Goal: Task Accomplishment & Management: Manage account settings

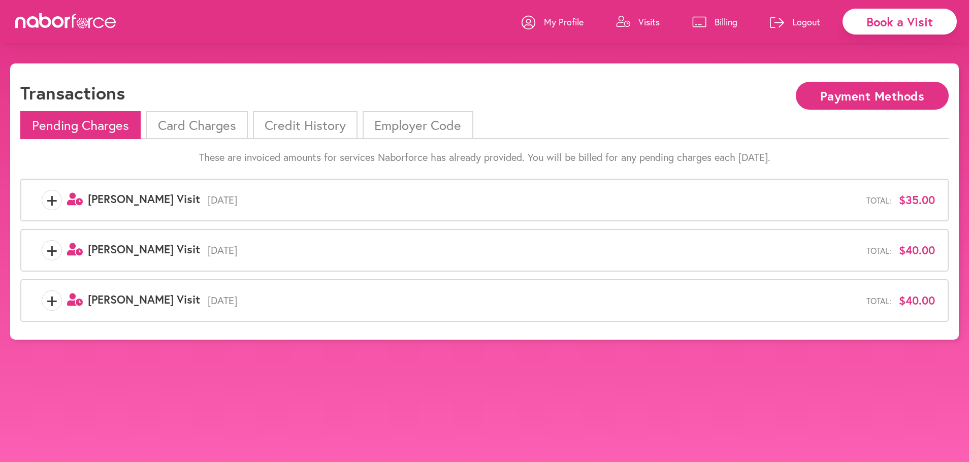
click at [203, 127] on li "Card Charges" at bounding box center [197, 125] width 102 height 28
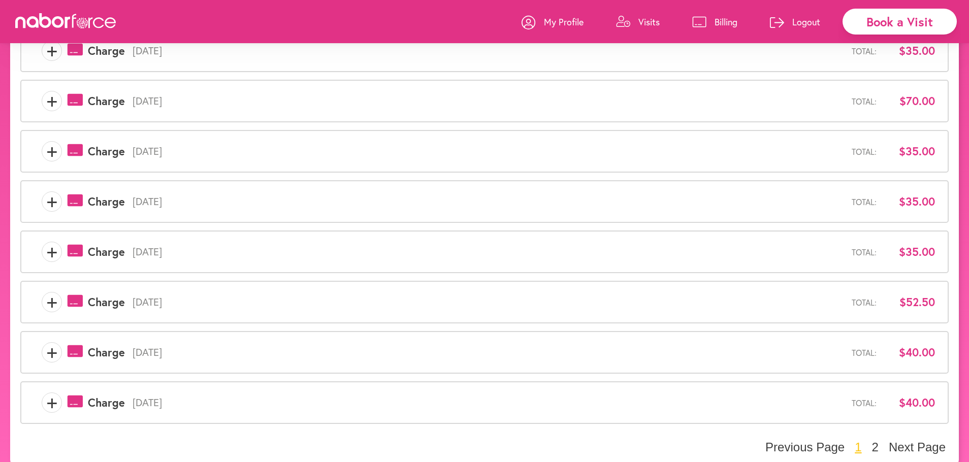
scroll to position [263, 0]
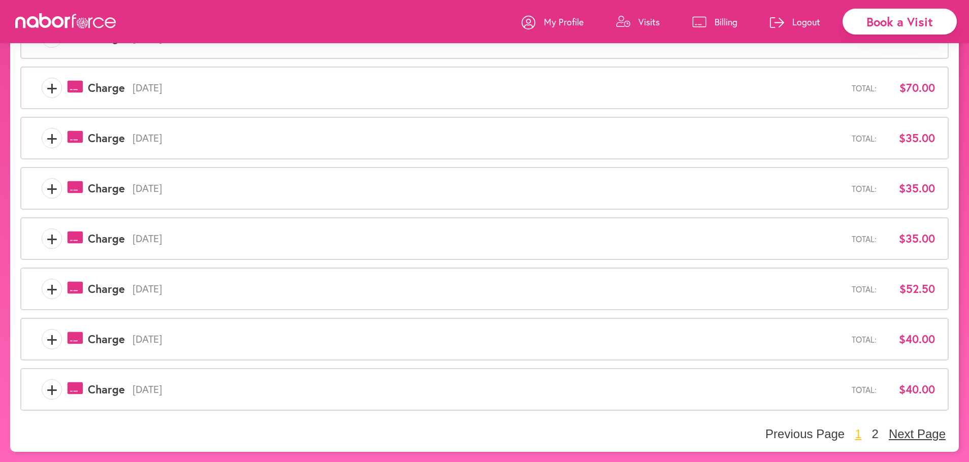
click at [928, 434] on button "Next Page" at bounding box center [917, 434] width 63 height 15
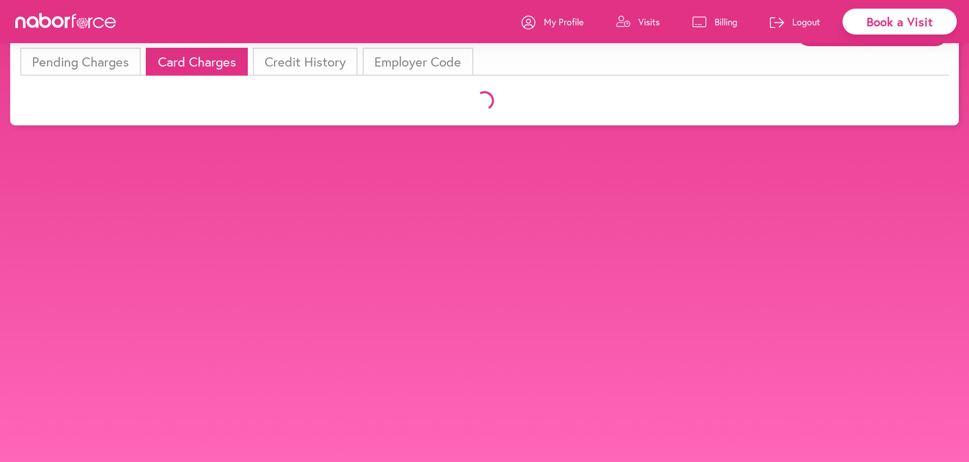
scroll to position [63, 0]
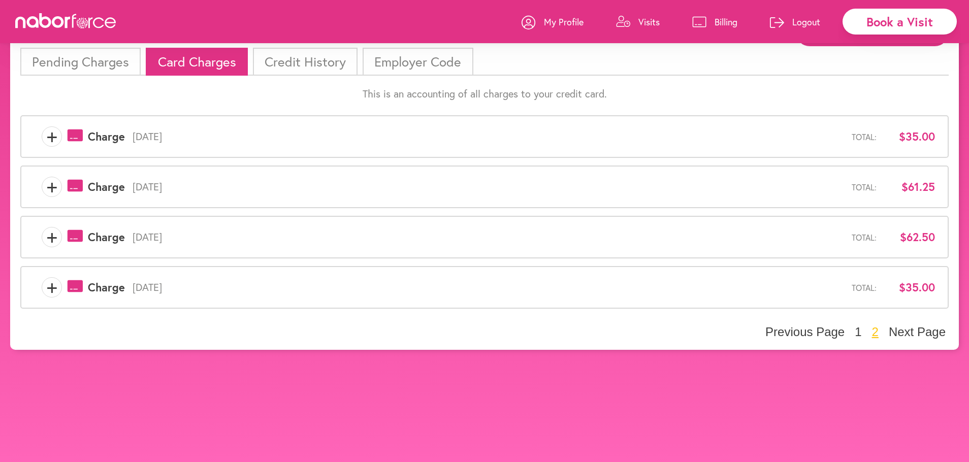
click at [313, 62] on li "Credit History" at bounding box center [305, 62] width 105 height 28
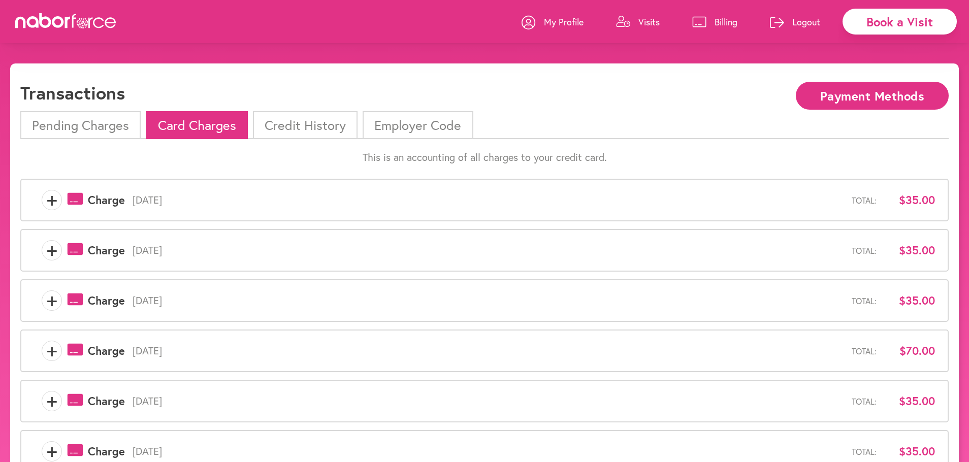
click at [728, 25] on p "Billing" at bounding box center [725, 22] width 23 height 12
